Goal: Information Seeking & Learning: Learn about a topic

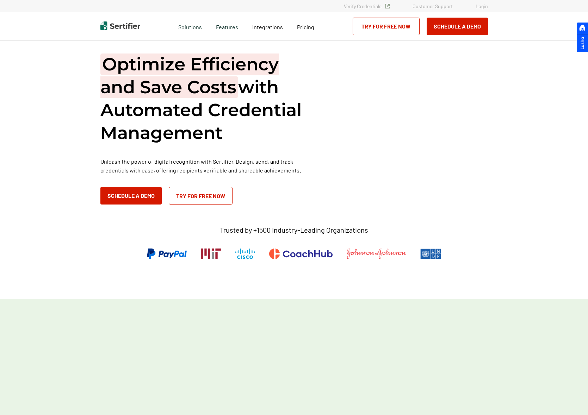
click at [220, 148] on div "Optimize Efficiency and Save Costs with Automated Credential Management Unleash…" at bounding box center [205, 129] width 211 height 152
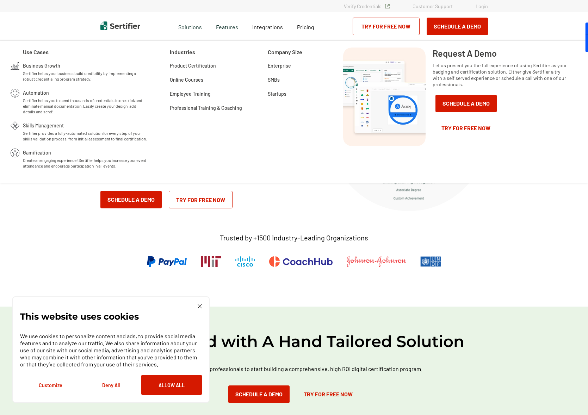
click at [295, 237] on p "Trusted by +1500 Industry-Leading Organizations" at bounding box center [294, 237] width 148 height 9
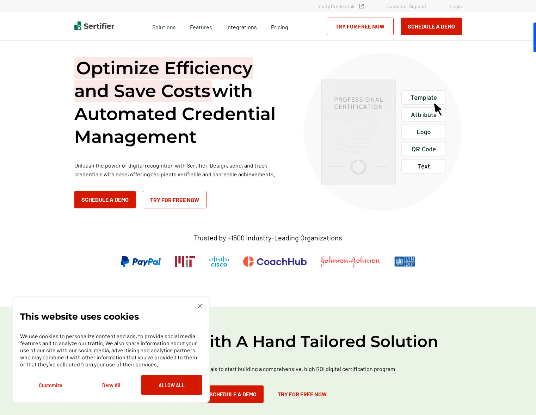
click at [198, 304] on div "This website uses cookies We use cookies to personalize content and ads, to pro…" at bounding box center [110, 349] width 197 height 106
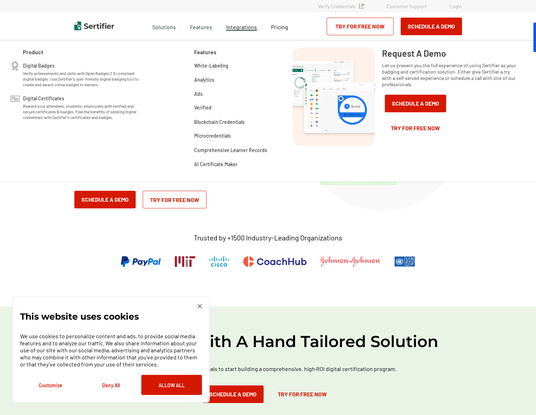
click at [246, 27] on span "Integrations" at bounding box center [241, 27] width 31 height 7
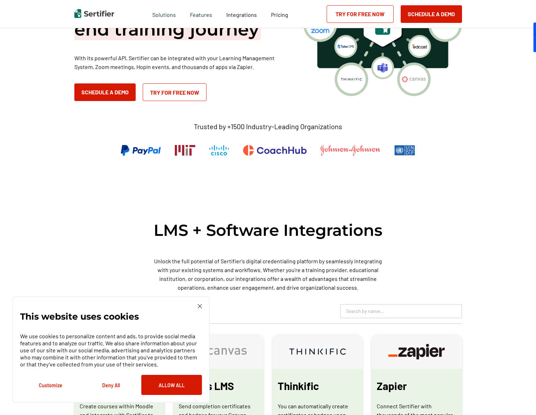
scroll to position [211, 0]
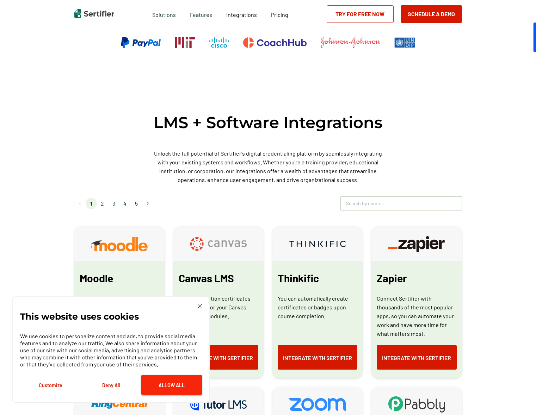
click at [162, 382] on button "Allow All" at bounding box center [171, 385] width 61 height 20
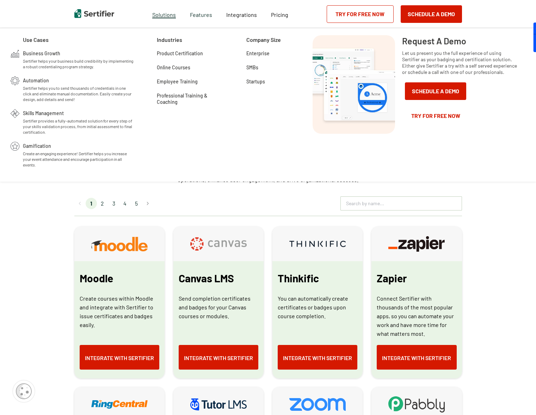
click at [163, 10] on span "Solutions" at bounding box center [164, 14] width 24 height 9
click at [33, 53] on span "Business Growth" at bounding box center [41, 52] width 37 height 7
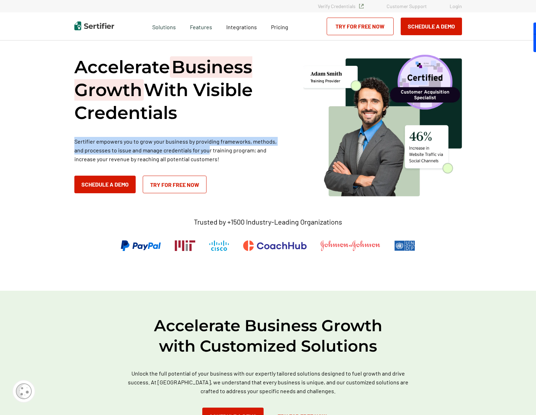
drag, startPoint x: 158, startPoint y: 145, endPoint x: 199, endPoint y: 149, distance: 41.0
click at [199, 149] on div "Accelerate Business Growth With Visible Credentials Sertifier empowers you to g…" at bounding box center [268, 165] width 423 height 250
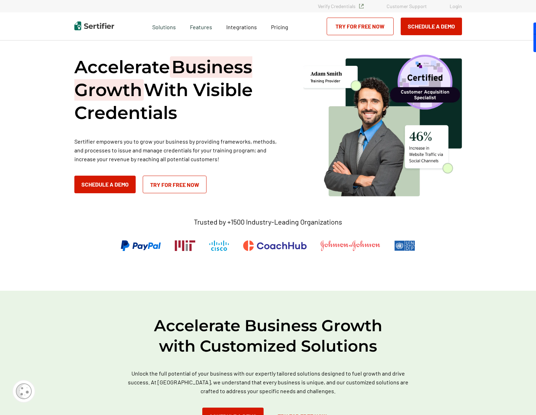
drag, startPoint x: 199, startPoint y: 149, endPoint x: 211, endPoint y: 167, distance: 22.0
click at [211, 167] on div "Accelerate Business Growth With Visible Credentials Sertifier empowers you to g…" at bounding box center [179, 125] width 211 height 138
click at [176, 144] on p "Sertifier empowers you to grow your business by providing frameworks, methods, …" at bounding box center [179, 150] width 211 height 26
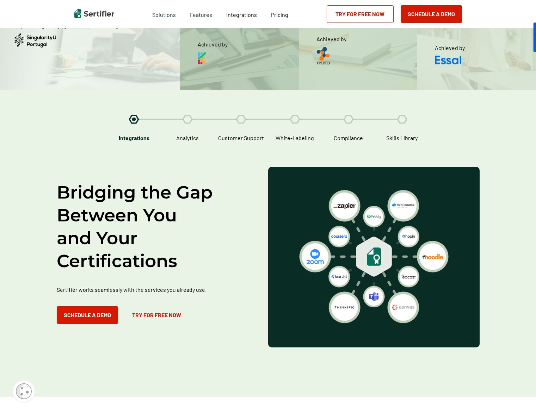
scroll to position [986, 0]
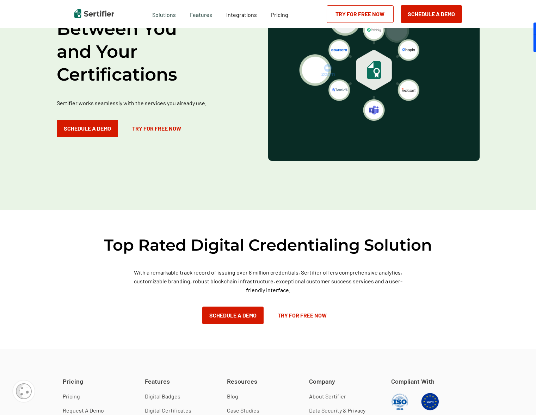
click at [176, 224] on div "Top Rated Digital Credentialing Solution With a remarkable track record of issu…" at bounding box center [268, 279] width 423 height 139
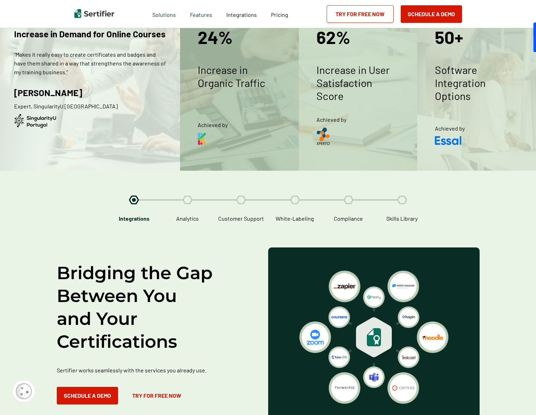
scroll to position [634, 0]
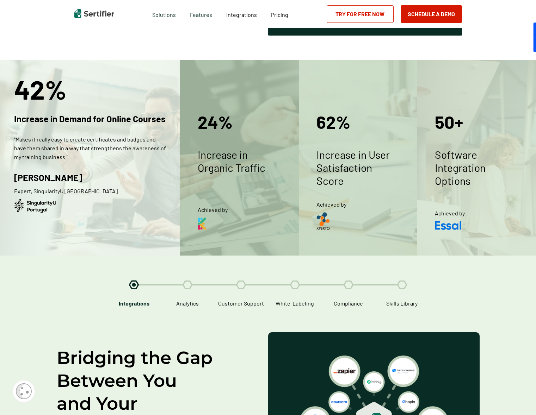
click at [97, 17] on img at bounding box center [94, 13] width 40 height 9
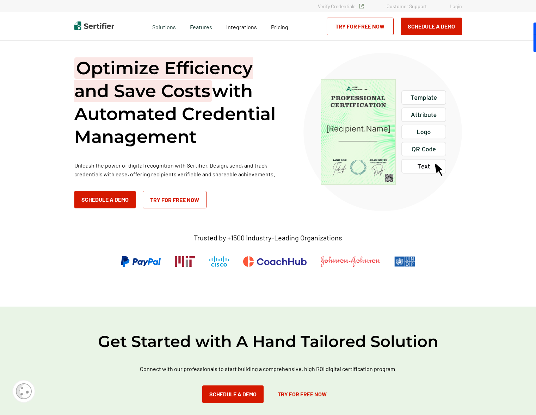
click at [262, 168] on p "Unleash the power of digital recognition with Sertifier. Design, send, and trac…" at bounding box center [179, 170] width 211 height 18
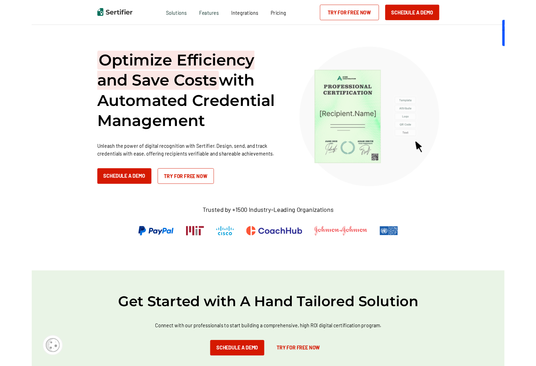
scroll to position [176, 0]
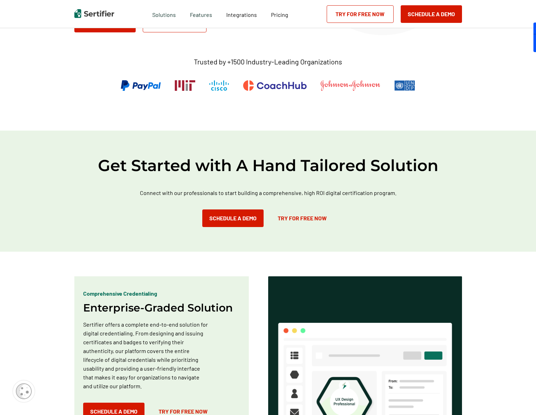
click at [182, 131] on div "Get Started with A Hand Tailored Solution Connect with our professionals to sta…" at bounding box center [268, 191] width 536 height 121
